Goal: Information Seeking & Learning: Find specific fact

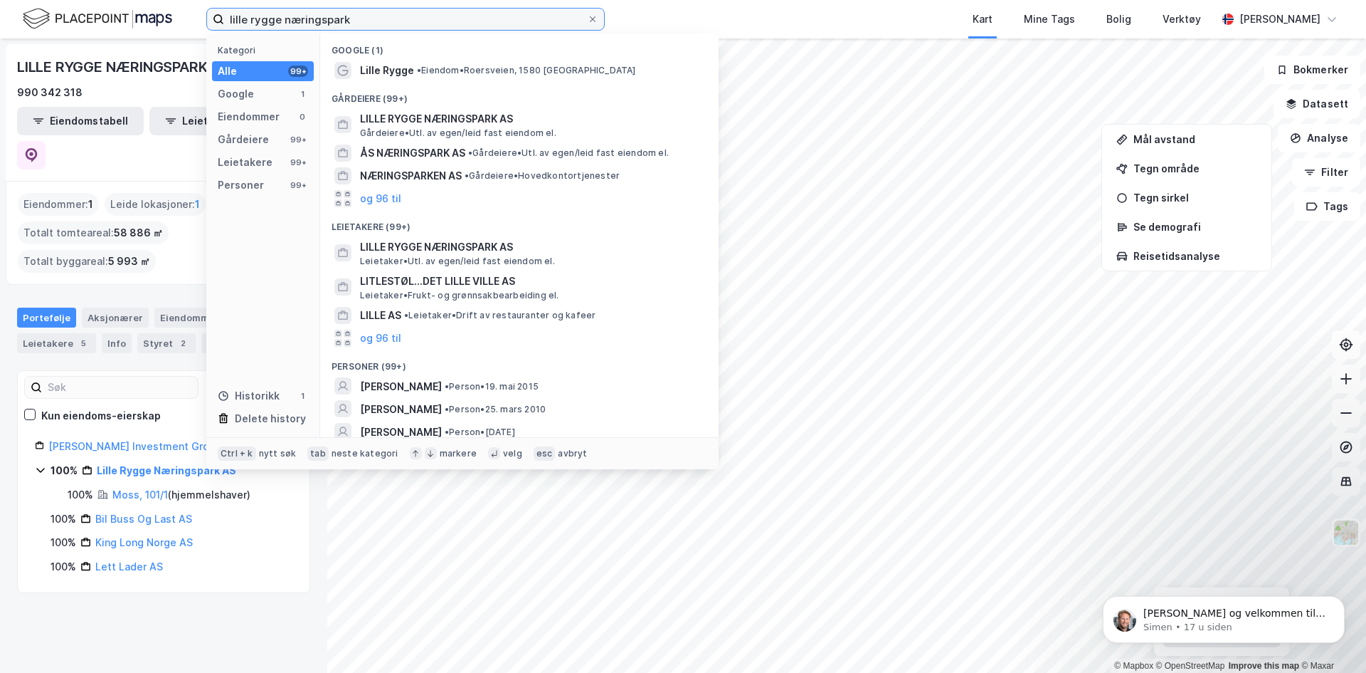
drag, startPoint x: 0, startPoint y: 0, endPoint x: 136, endPoint y: -19, distance: 137.3
click at [136, 0] on html "lille rygge næringspark Kategori Alle 99+ Google 1 Eiendommer 0 Gårdeiere 99+ L…" at bounding box center [683, 336] width 1366 height 673
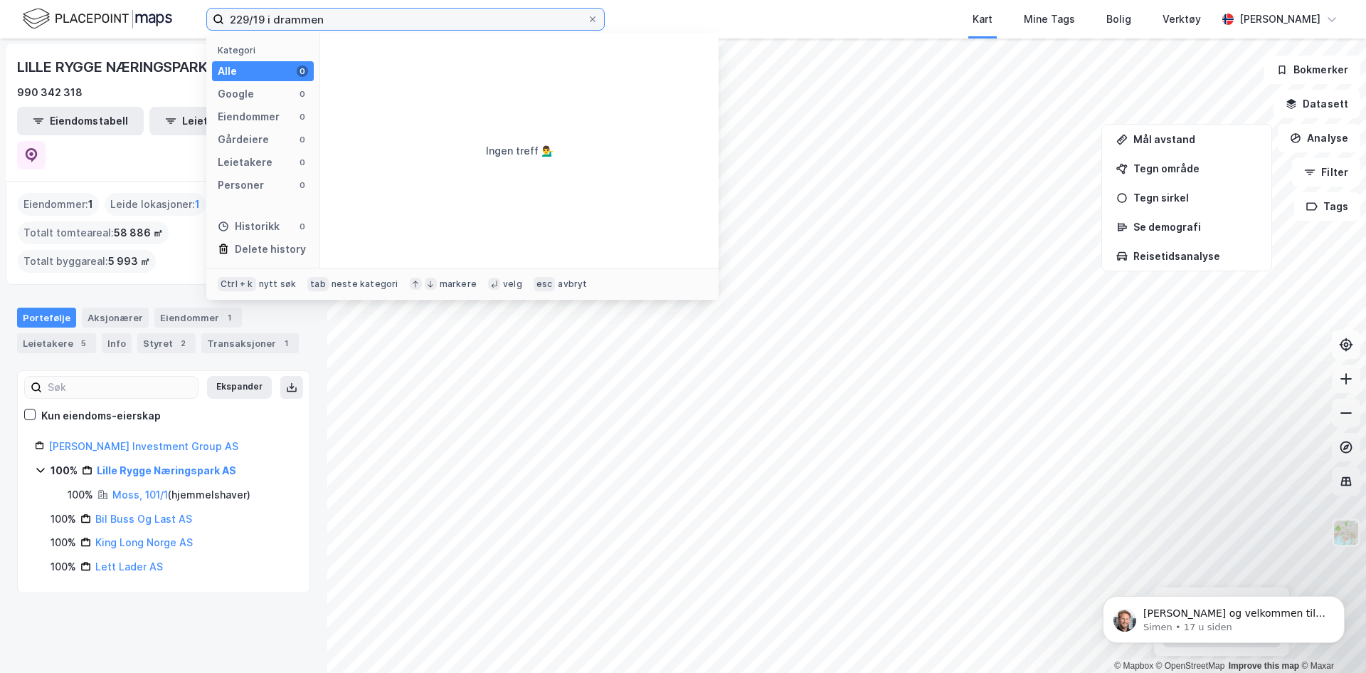
click at [292, 21] on input "229/19 i drammen" at bounding box center [405, 19] width 363 height 21
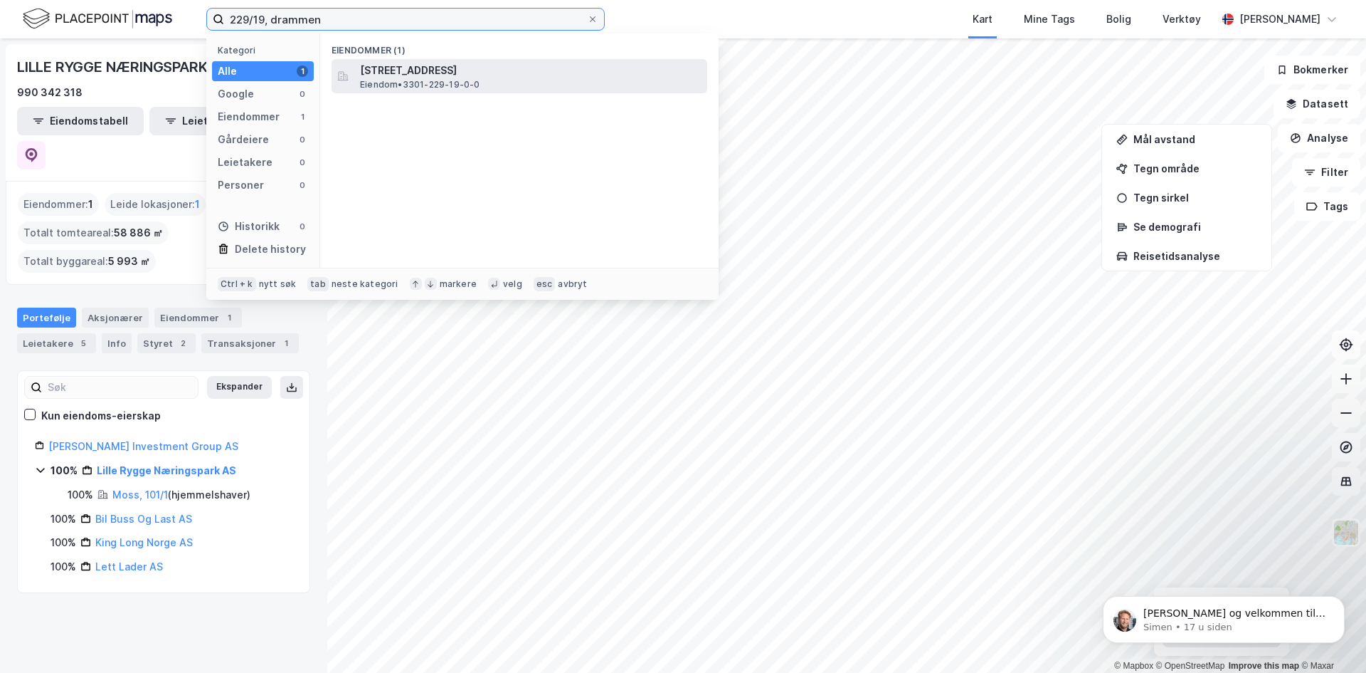
type input "229/19, drammen"
click at [437, 78] on div "Steinbergveien 46, 3053, STEINBERG, DRAMMEN Eiendom • 3301-229-19-0-0" at bounding box center [532, 76] width 344 height 28
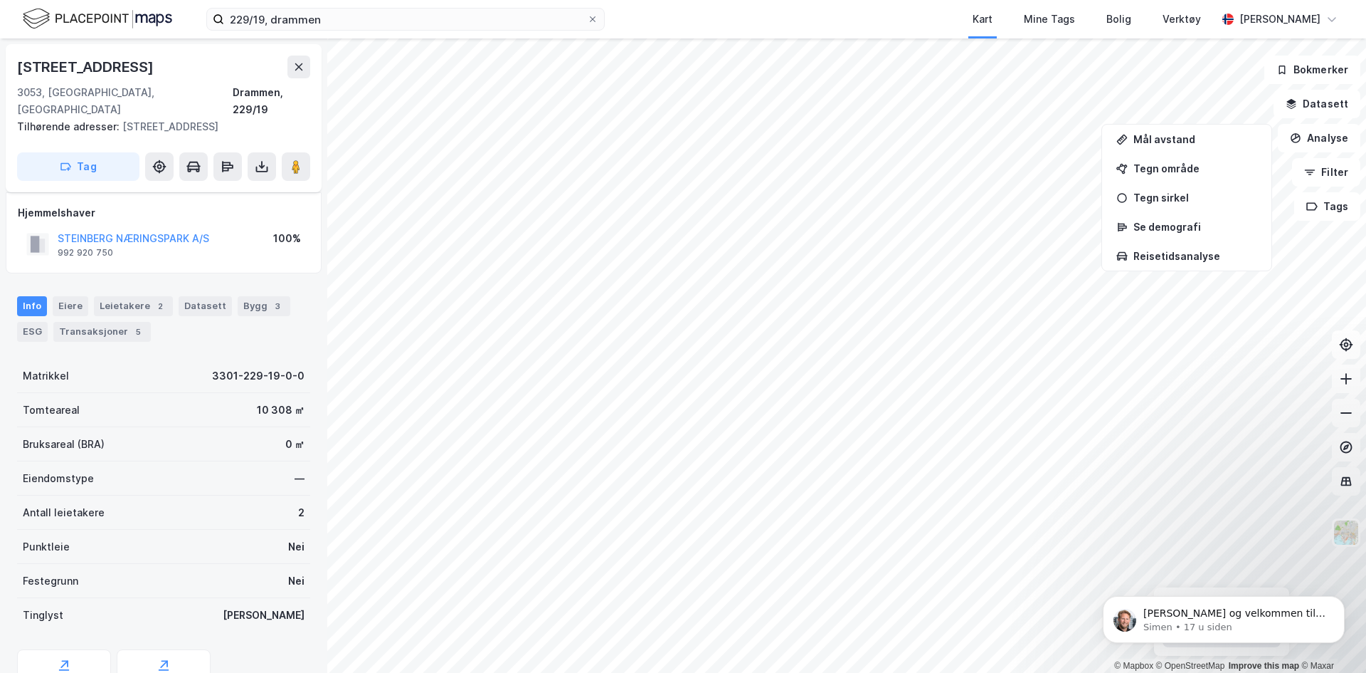
scroll to position [46, 0]
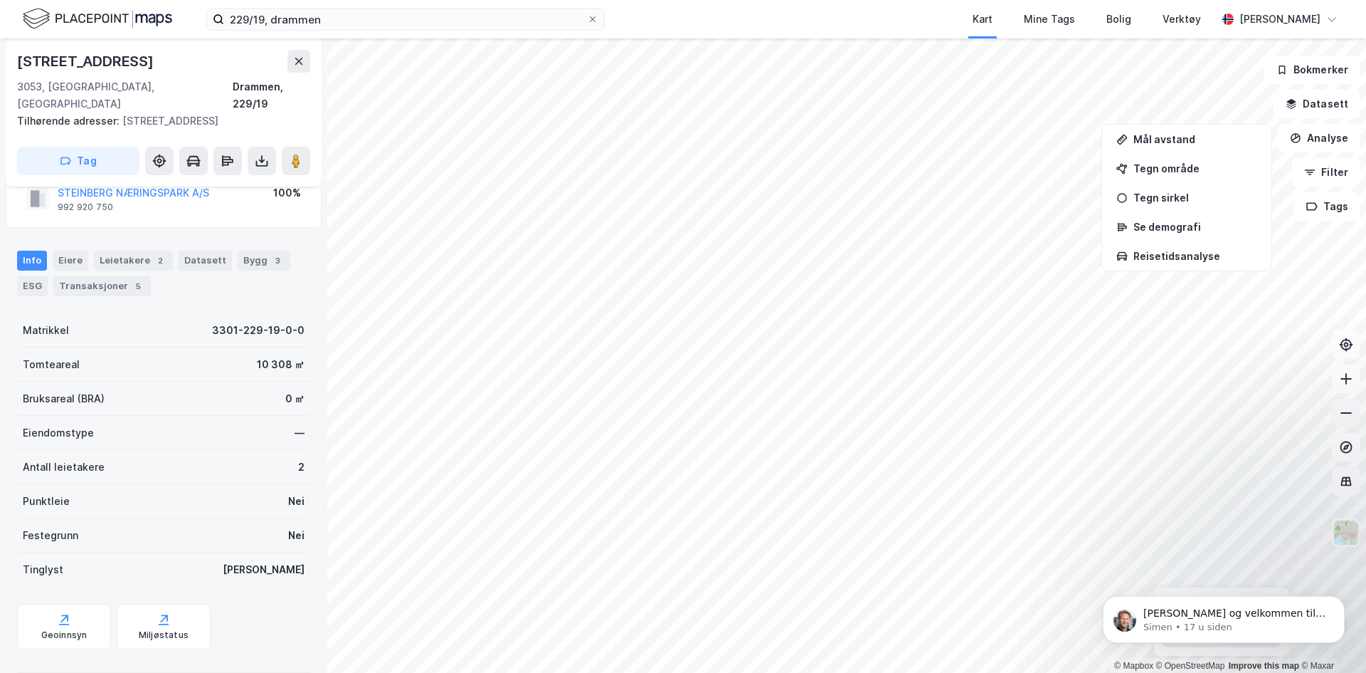
click at [1347, 412] on icon at bounding box center [1346, 412] width 11 height 1
click at [1344, 401] on button at bounding box center [1346, 413] width 28 height 28
click at [1341, 536] on div "Hei og velkommen til Newsec Maps, Lise Om det er du lurer på så er det bare å t…" at bounding box center [1224, 554] width 262 height 178
click at [1349, 378] on icon at bounding box center [1346, 378] width 11 height 1
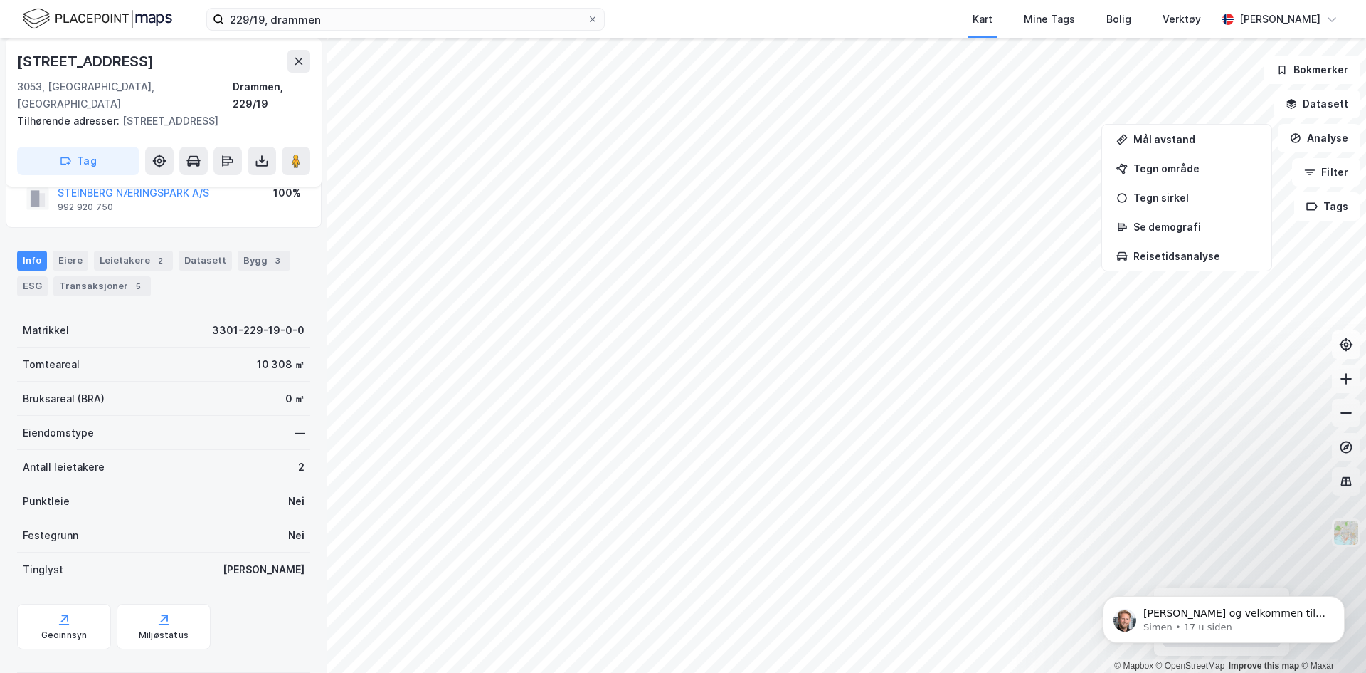
click at [1338, 526] on div "Hei og velkommen til Newsec Maps, Lise Om det er du lurer på så er det bare å t…" at bounding box center [1224, 554] width 262 height 178
click at [1347, 481] on icon at bounding box center [1346, 481] width 1 height 8
click at [1347, 522] on img at bounding box center [1346, 532] width 27 height 27
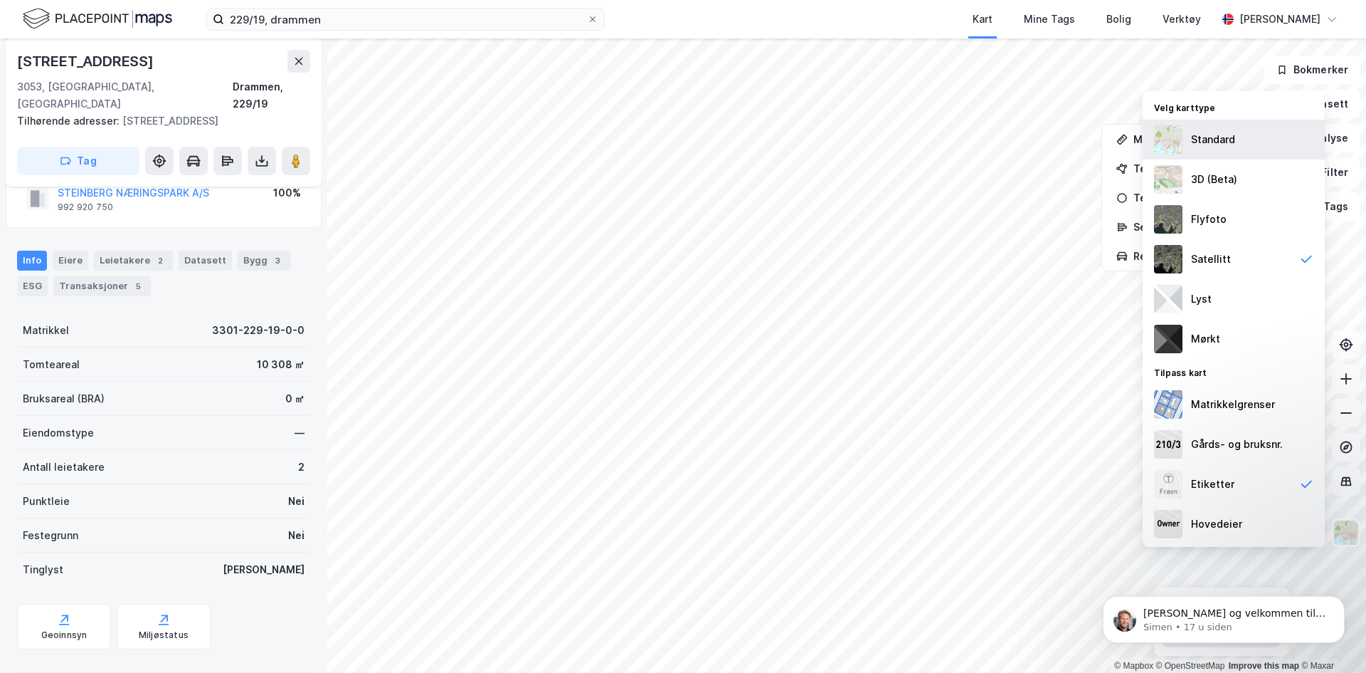
click at [1199, 145] on div "Standard" at bounding box center [1213, 139] width 44 height 17
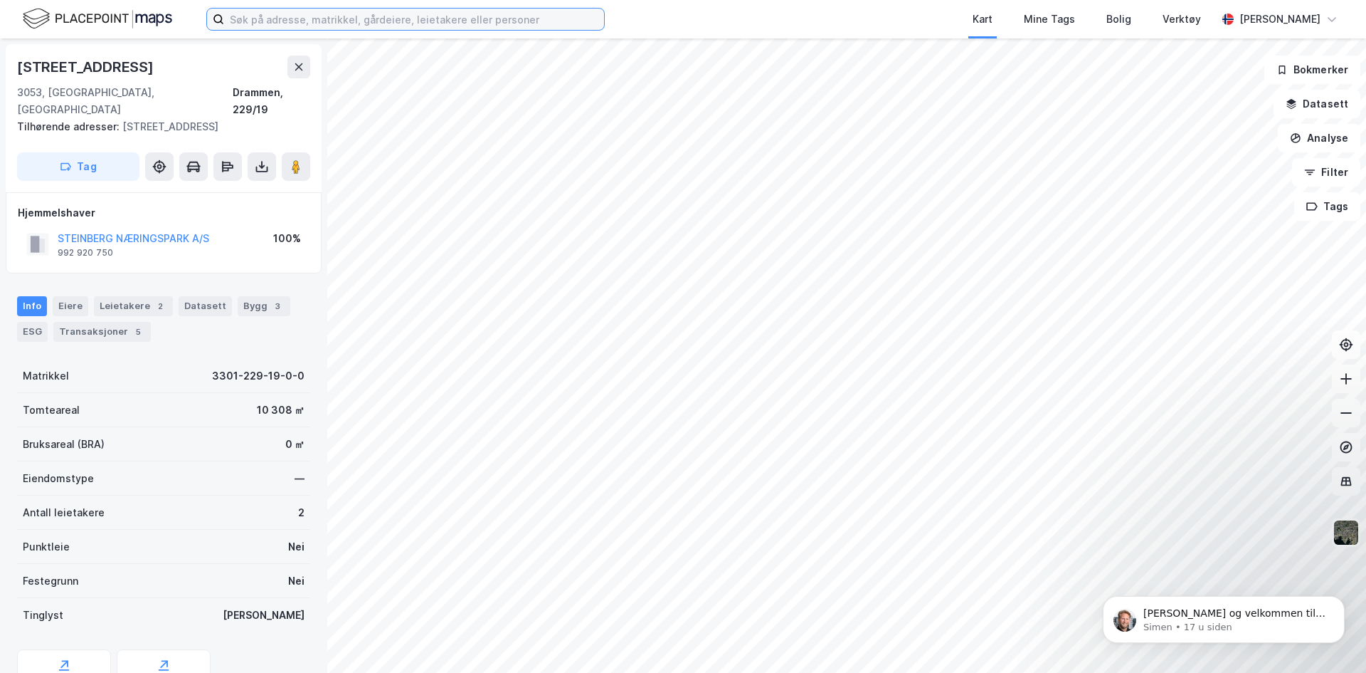
click at [297, 25] on input at bounding box center [414, 19] width 380 height 21
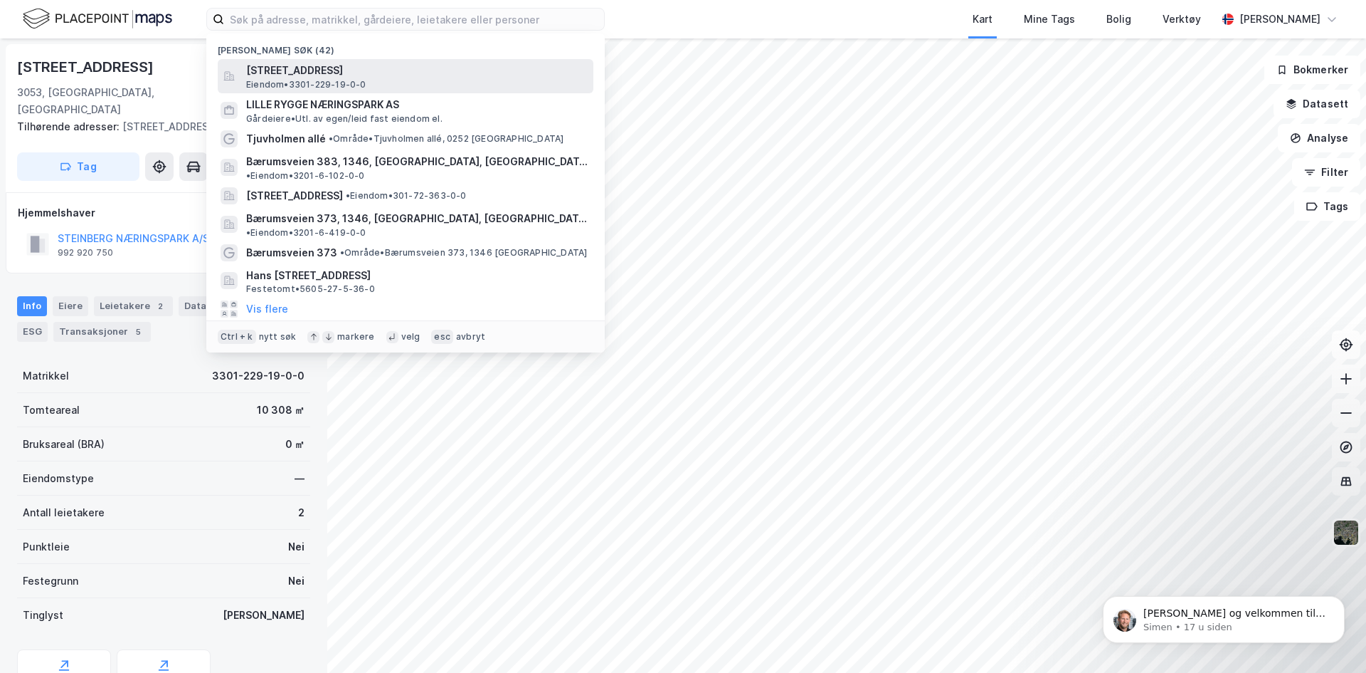
click at [304, 82] on span "Eiendom • 3301-229-19-0-0" at bounding box center [306, 84] width 120 height 11
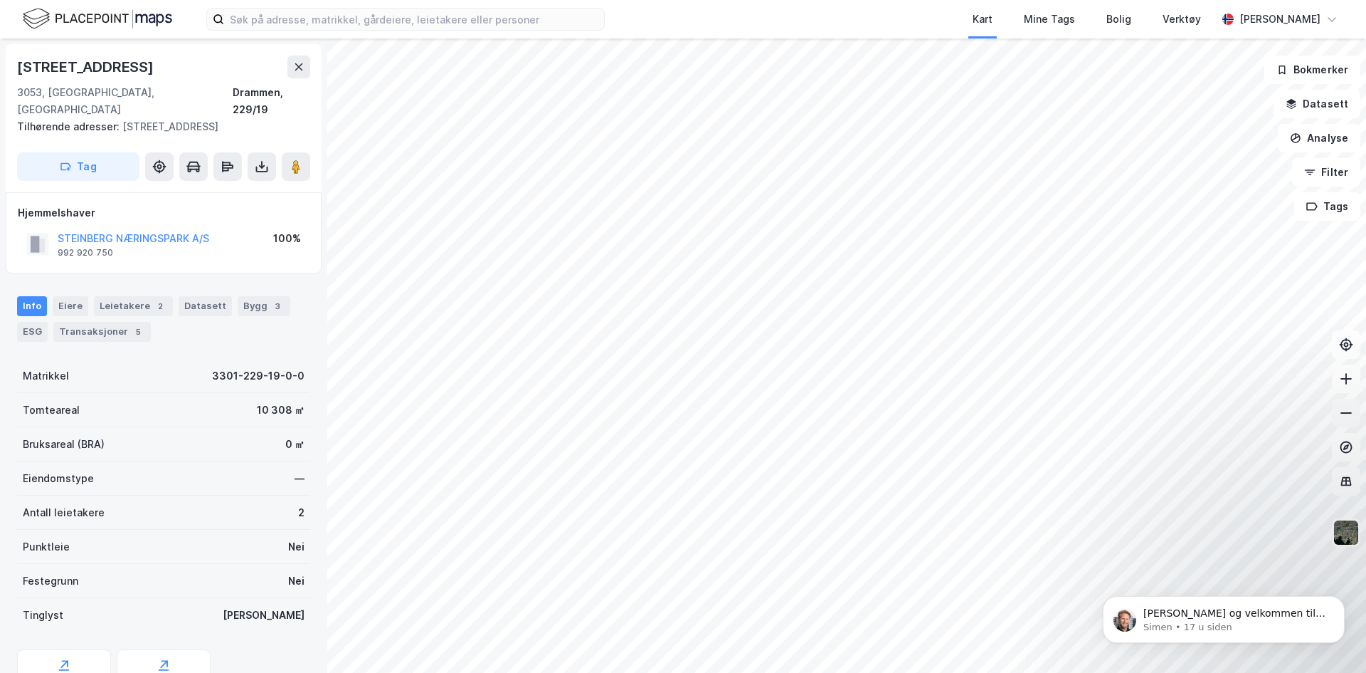
click at [1347, 418] on icon at bounding box center [1346, 413] width 14 height 14
click at [1351, 417] on icon at bounding box center [1346, 413] width 14 height 14
click at [1345, 413] on icon at bounding box center [1346, 412] width 11 height 1
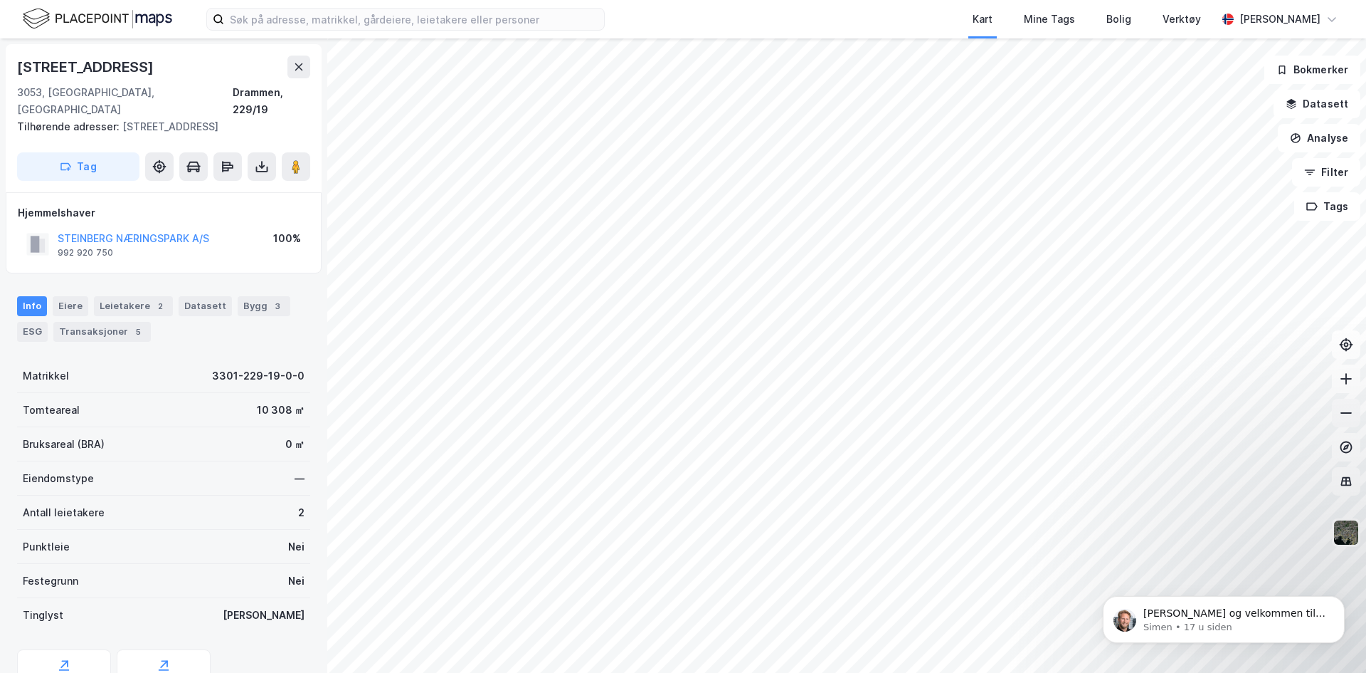
click at [1345, 413] on icon at bounding box center [1346, 412] width 11 height 1
click at [1344, 383] on icon at bounding box center [1346, 379] width 14 height 14
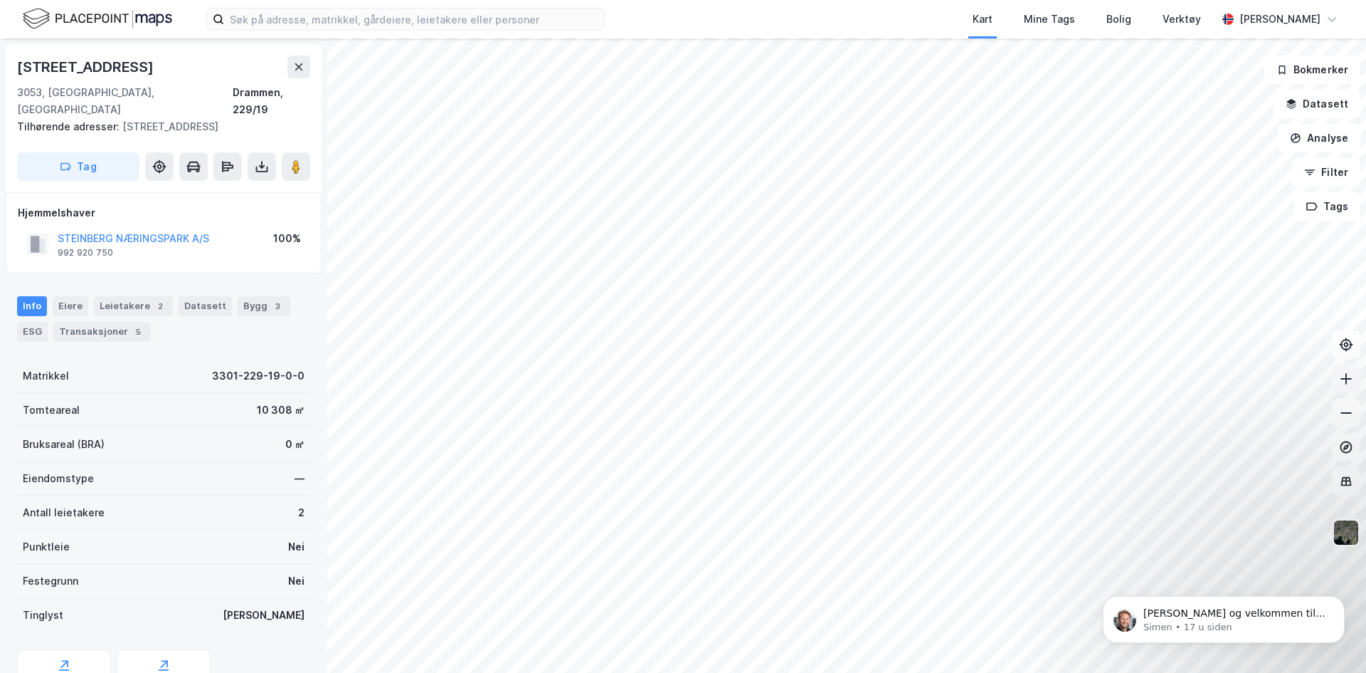
click at [1344, 383] on icon at bounding box center [1346, 379] width 14 height 14
click at [1348, 534] on img at bounding box center [1346, 532] width 27 height 27
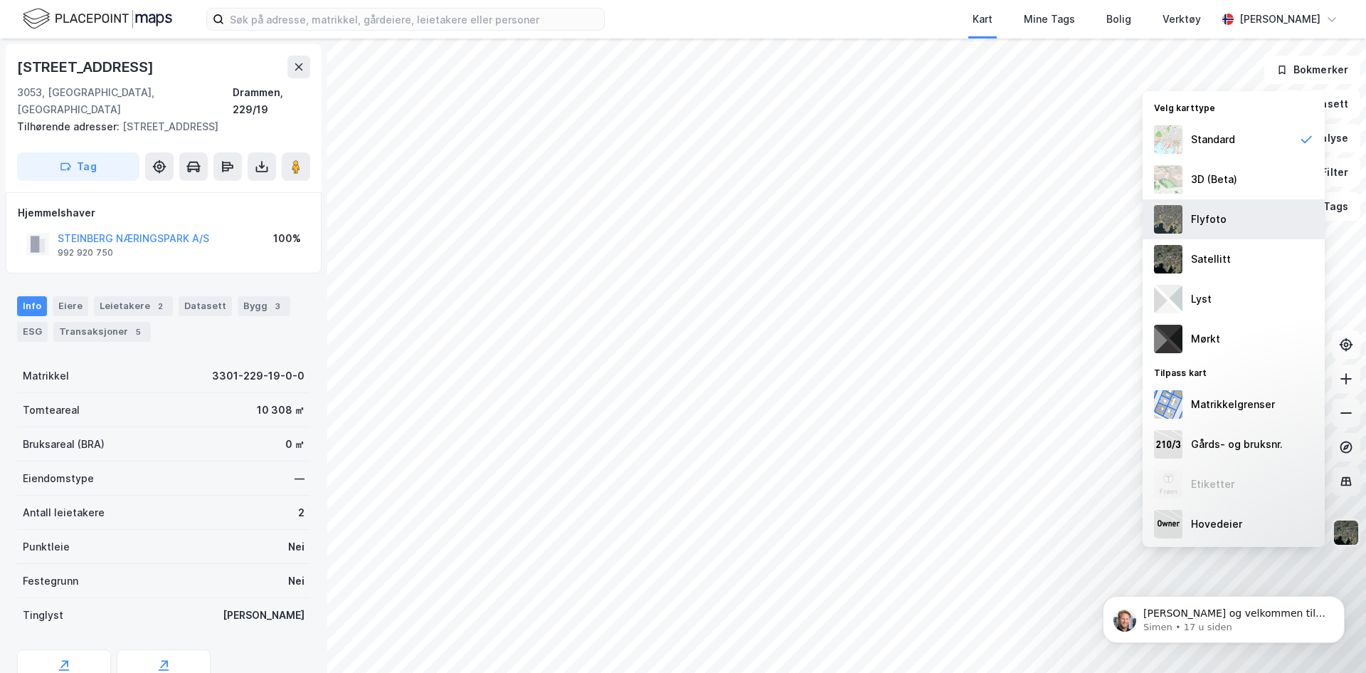
click at [1167, 215] on img at bounding box center [1168, 219] width 28 height 28
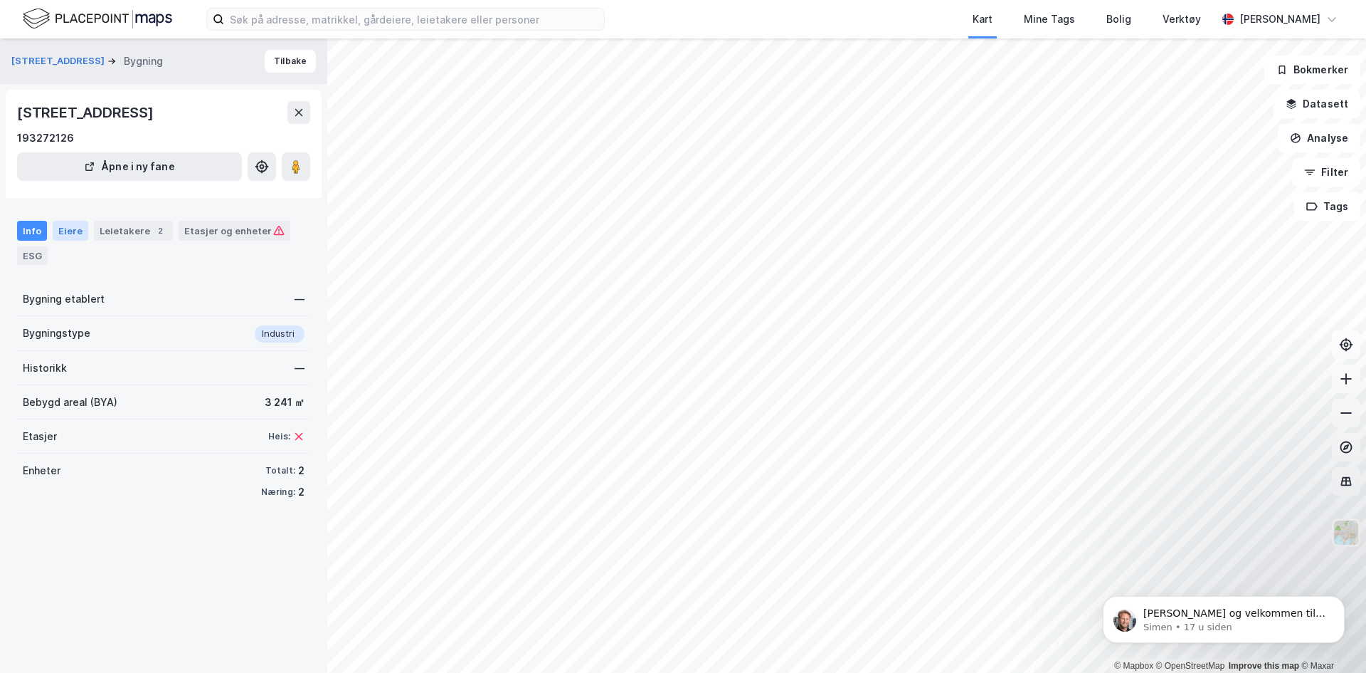
click at [78, 231] on div "Eiere" at bounding box center [71, 231] width 36 height 20
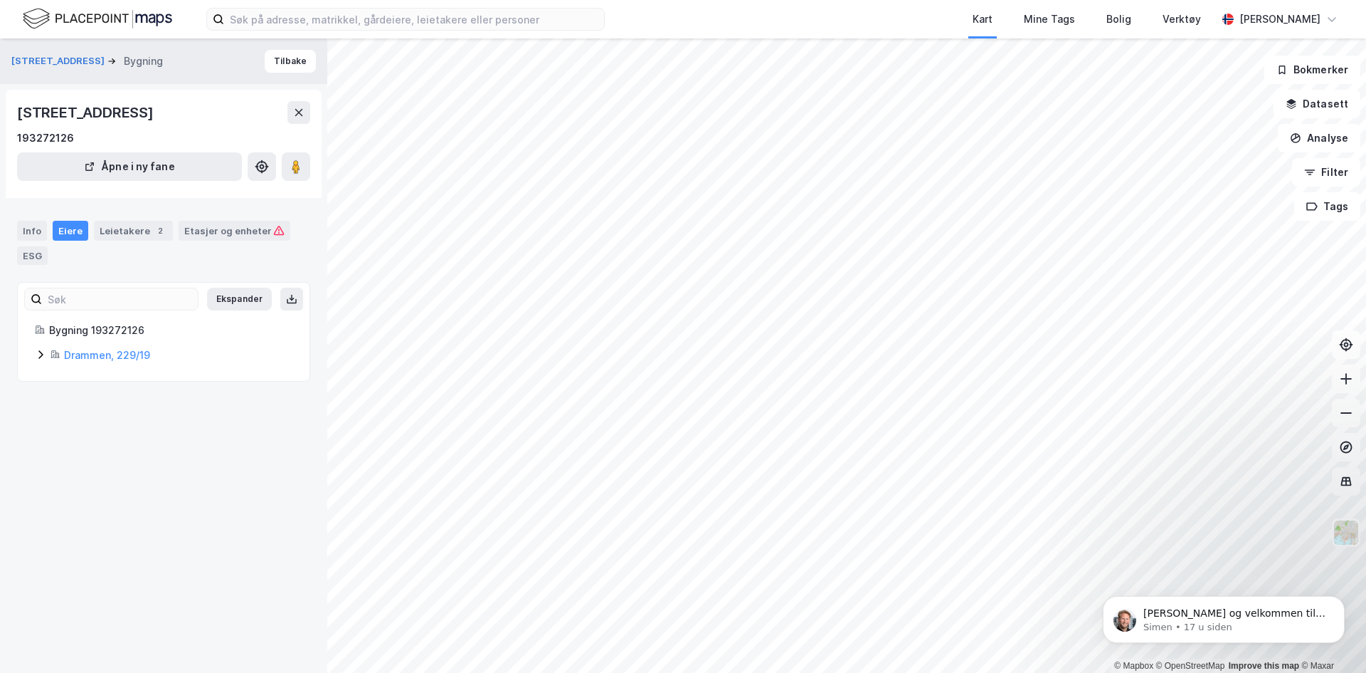
click at [37, 353] on icon at bounding box center [40, 354] width 11 height 11
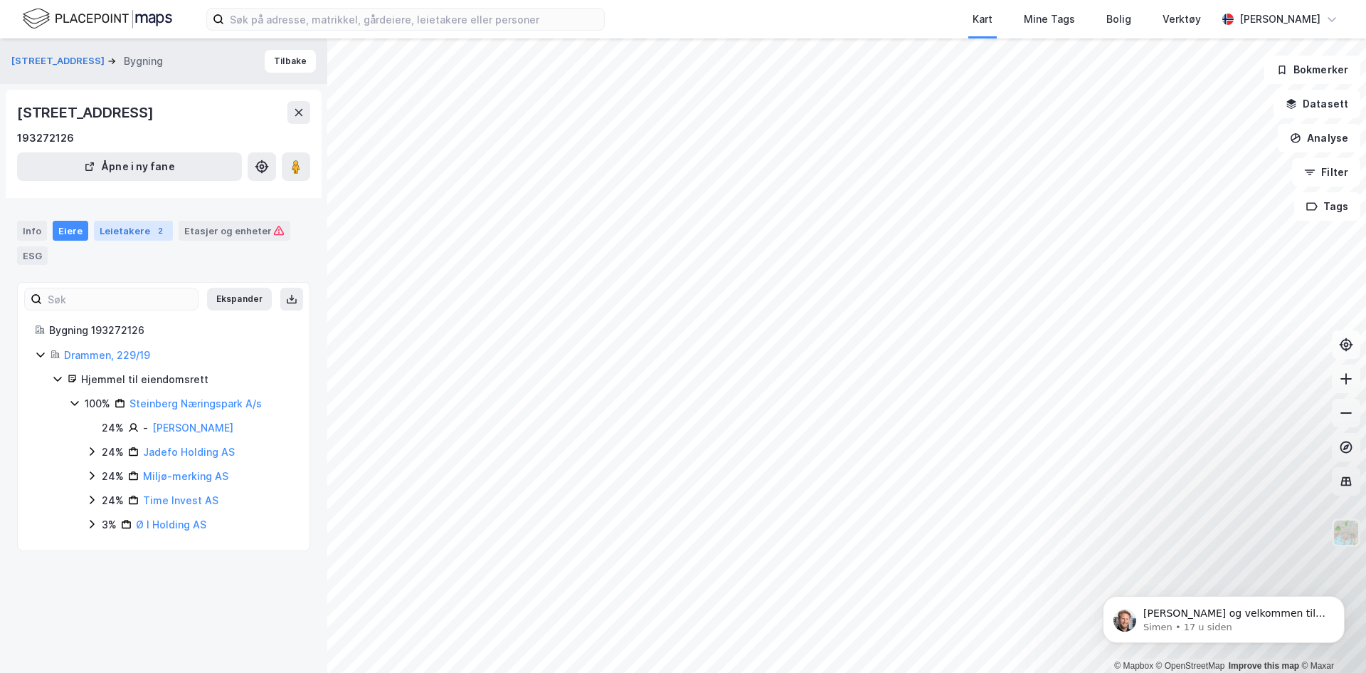
click at [133, 226] on div "Leietakere 2" at bounding box center [133, 231] width 79 height 20
